Goal: Task Accomplishment & Management: Manage account settings

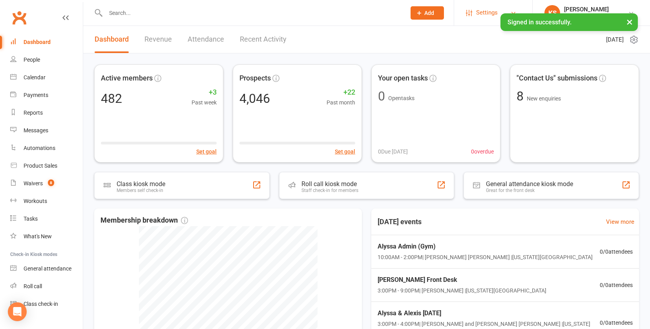
click at [485, 11] on span "Settings" at bounding box center [487, 13] width 22 height 18
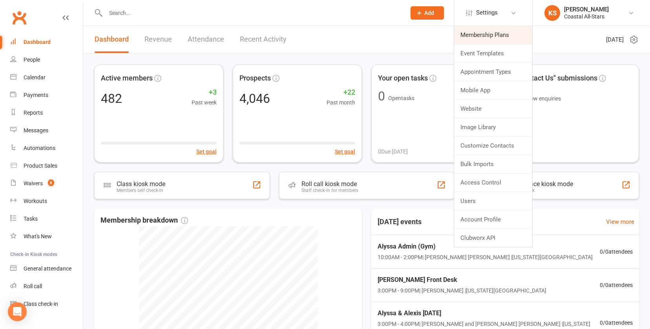
click at [472, 38] on link "Membership Plans" at bounding box center [493, 35] width 78 height 18
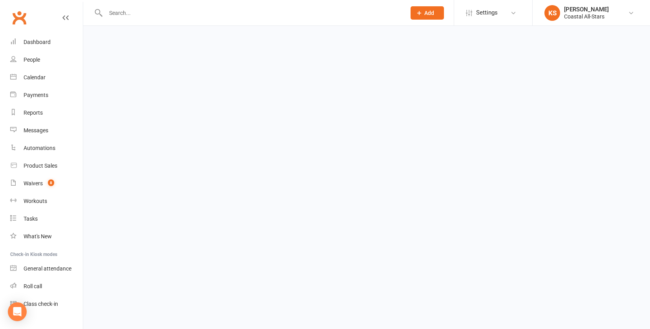
select select "100"
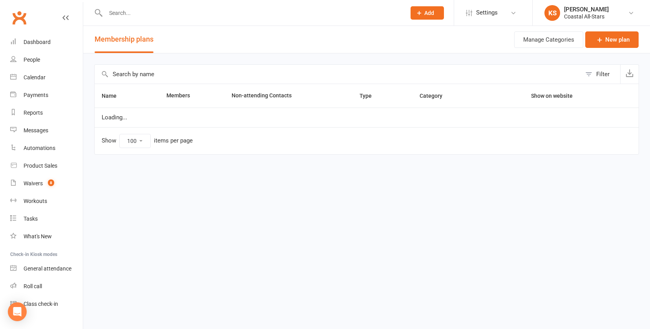
click at [136, 75] on input "text" at bounding box center [338, 74] width 487 height 19
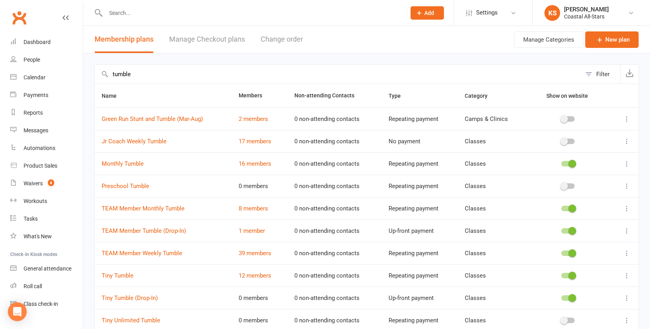
click at [118, 75] on input "tumble" at bounding box center [338, 74] width 487 height 19
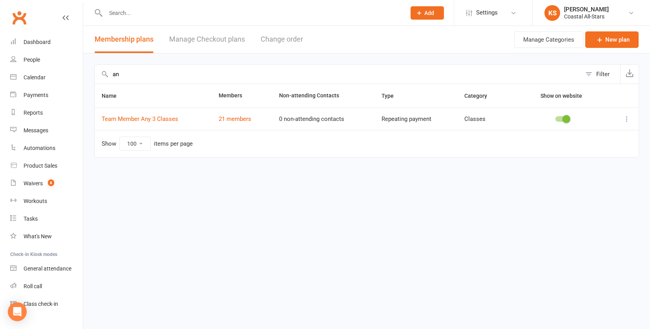
type input "a"
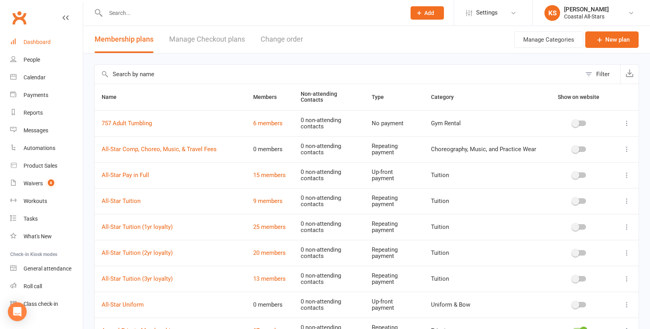
click at [25, 46] on link "Dashboard" at bounding box center [46, 42] width 73 height 18
